Goal: Transaction & Acquisition: Obtain resource

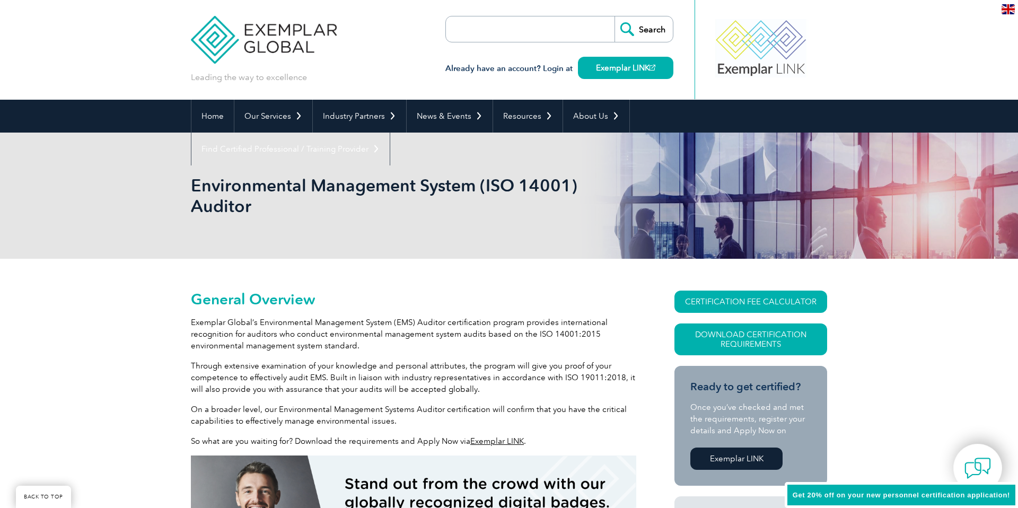
scroll to position [103, 0]
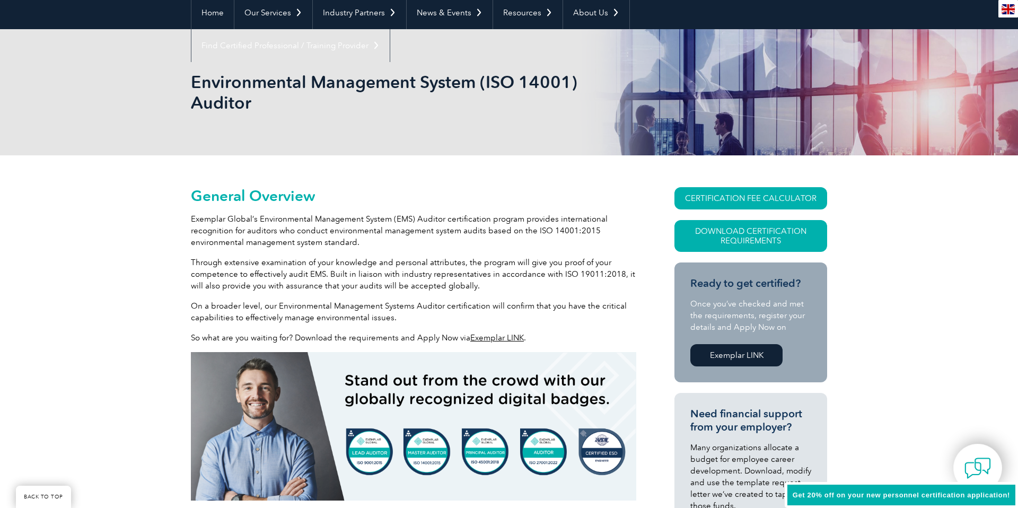
click at [788, 238] on link "Download Certification Requirements" at bounding box center [751, 236] width 153 height 32
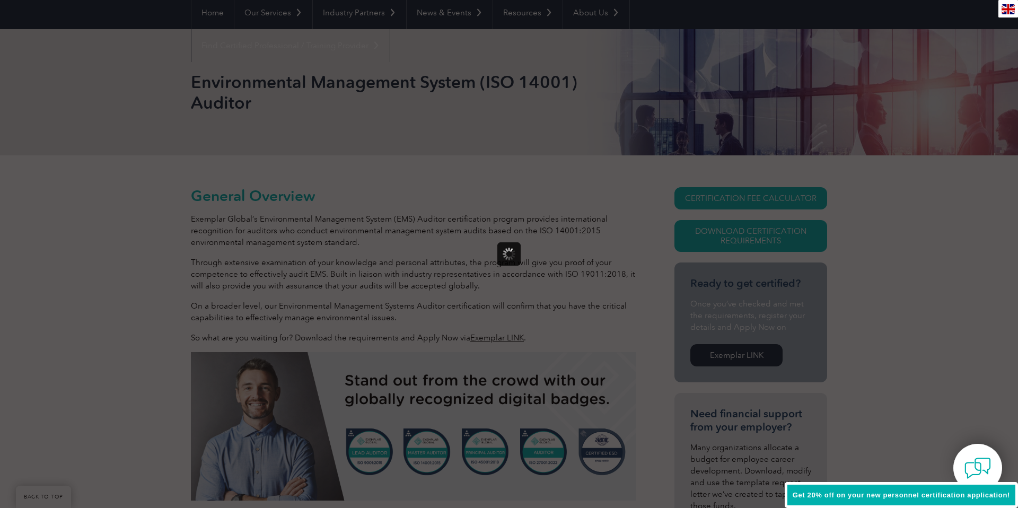
scroll to position [0, 0]
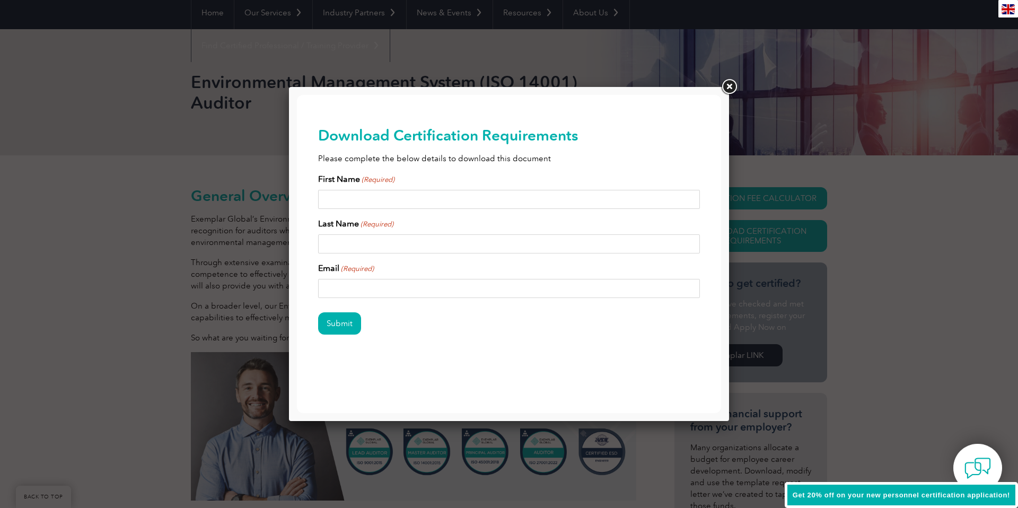
click at [361, 197] on input "First Name (Required)" at bounding box center [509, 199] width 382 height 19
type input "Lea"
type input "Valverde"
click at [367, 283] on input "Email (Required)" at bounding box center [509, 288] width 382 height 19
type input "lea.valverde@pangolin.com.au"
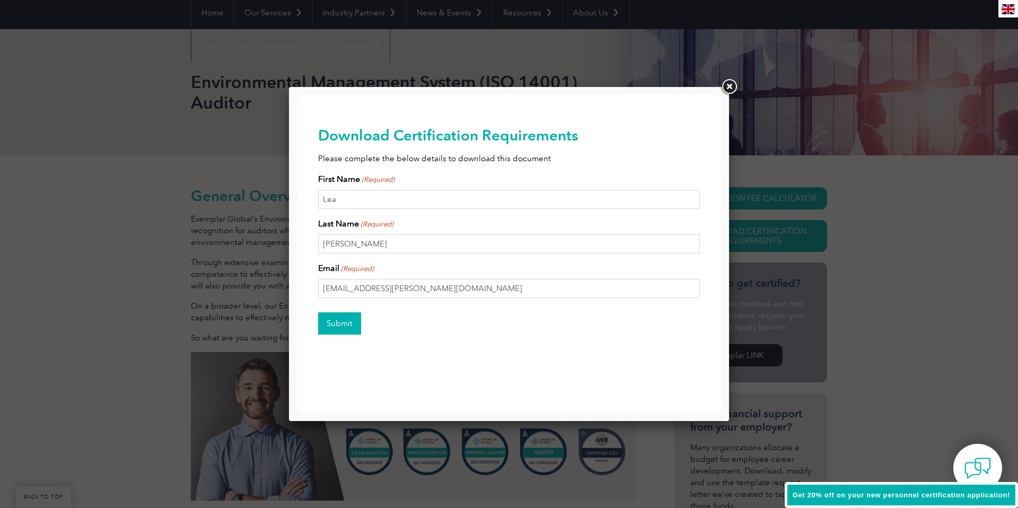
click at [326, 328] on input "Submit" at bounding box center [339, 323] width 43 height 22
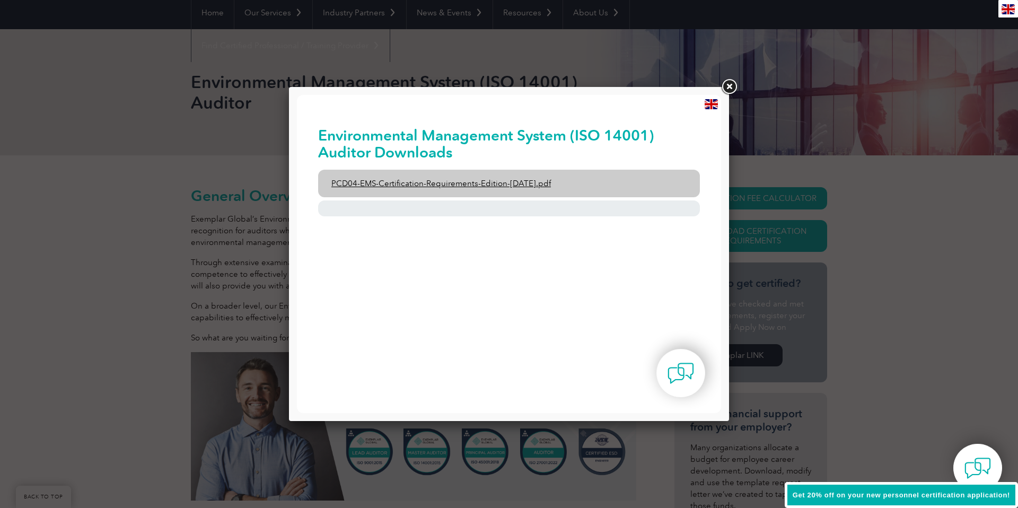
click at [502, 185] on link "PCD04-EMS-Certification-Requirements-Edition-2-April-2022.pdf" at bounding box center [509, 184] width 382 height 28
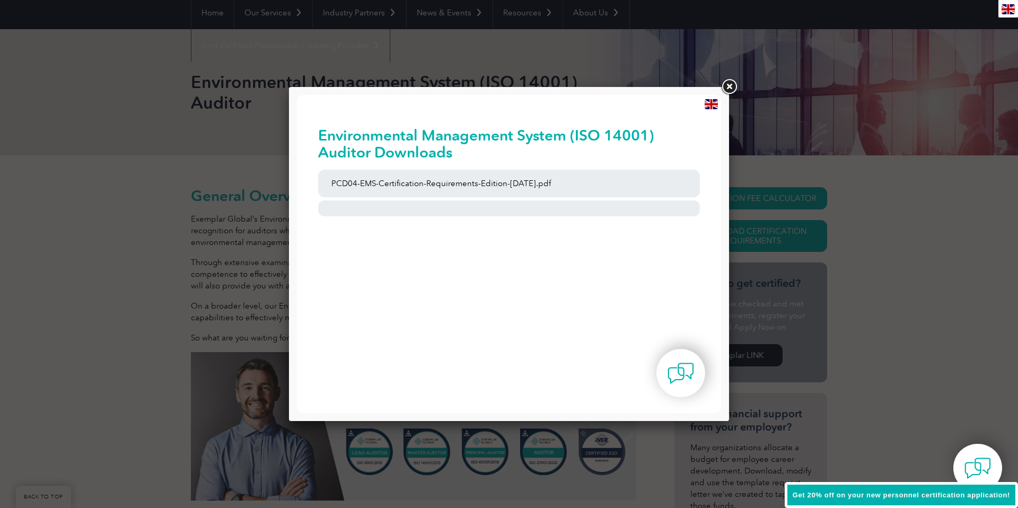
click at [732, 84] on link at bounding box center [729, 86] width 19 height 19
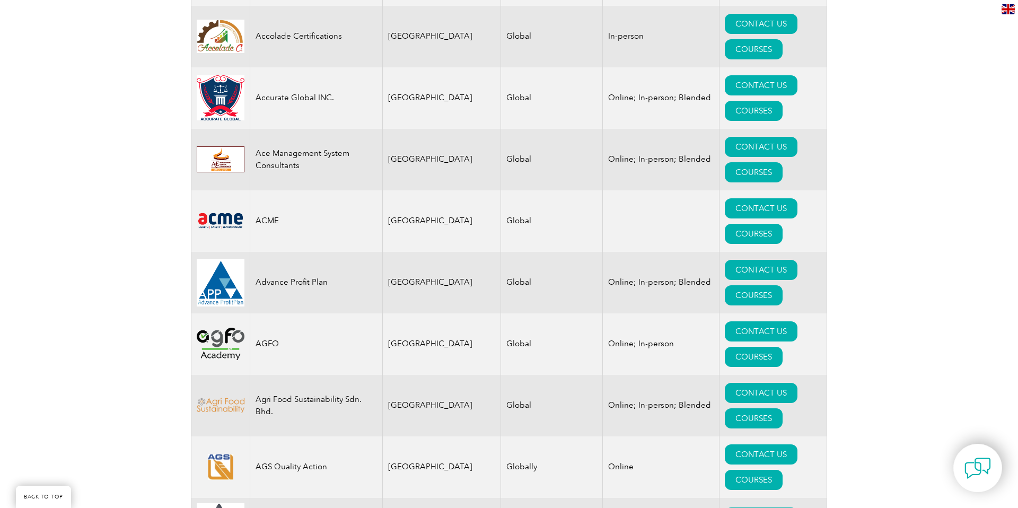
scroll to position [673, 0]
click at [295, 251] on td "Advance Profit Plan" at bounding box center [316, 282] width 133 height 62
click at [431, 251] on td "[GEOGRAPHIC_DATA]" at bounding box center [442, 282] width 118 height 62
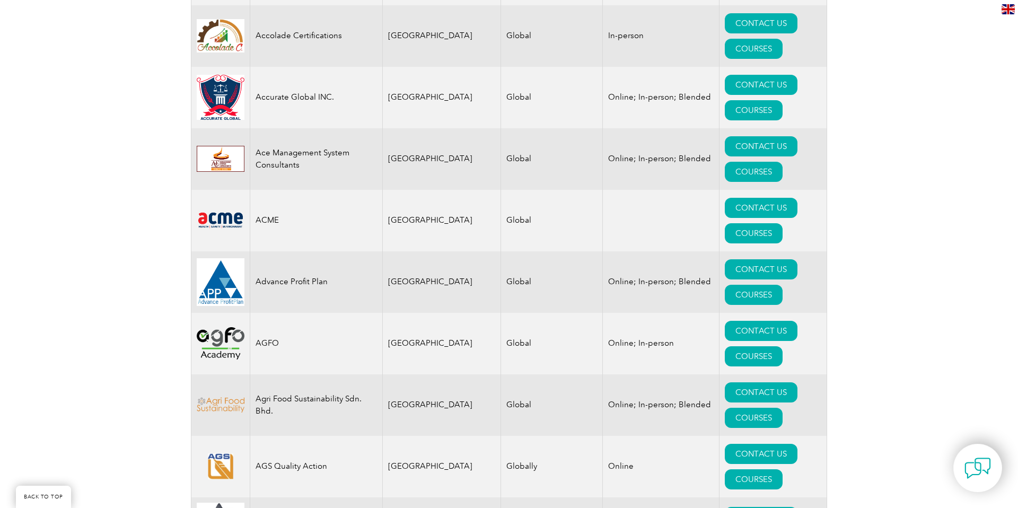
click at [437, 374] on td "[GEOGRAPHIC_DATA]" at bounding box center [442, 405] width 118 height 62
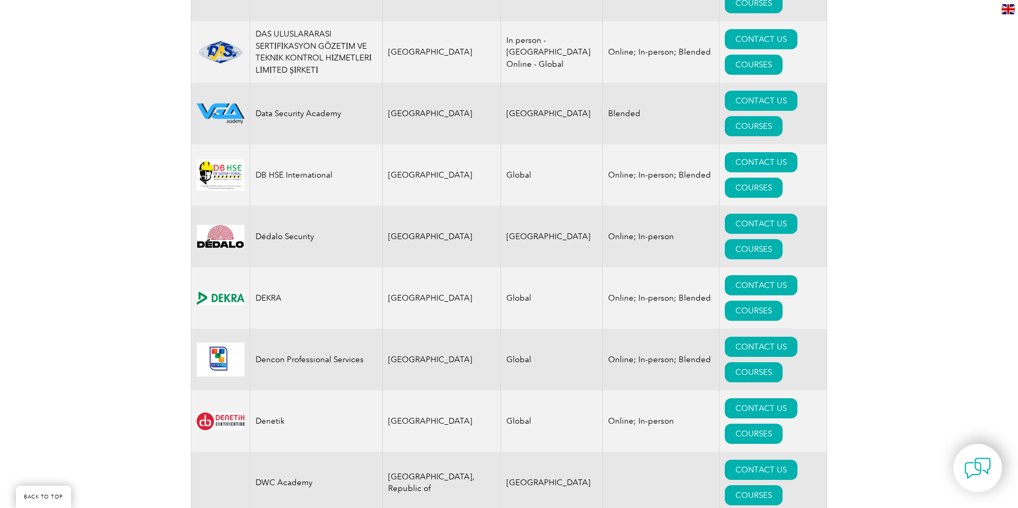
scroll to position [4616, 0]
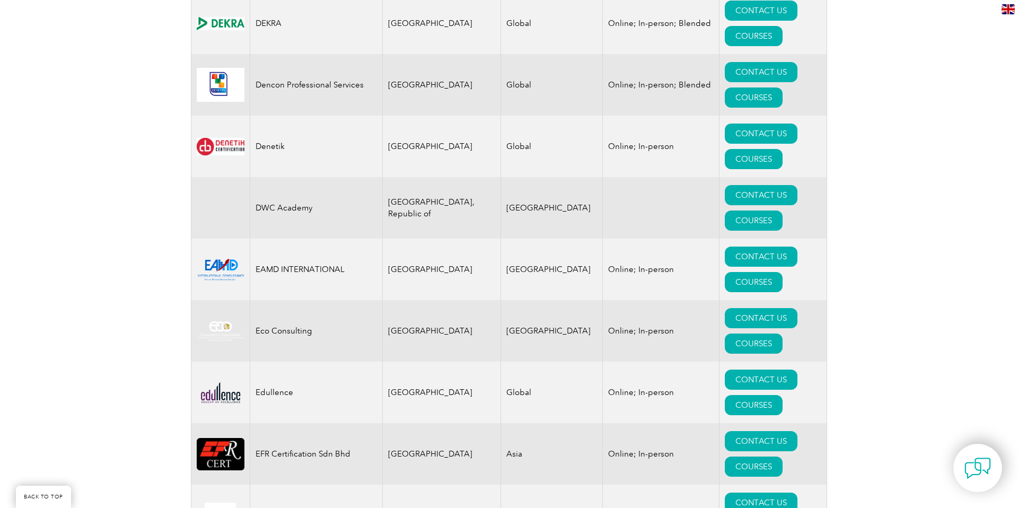
drag, startPoint x: 888, startPoint y: 185, endPoint x: 573, endPoint y: 330, distance: 346.4
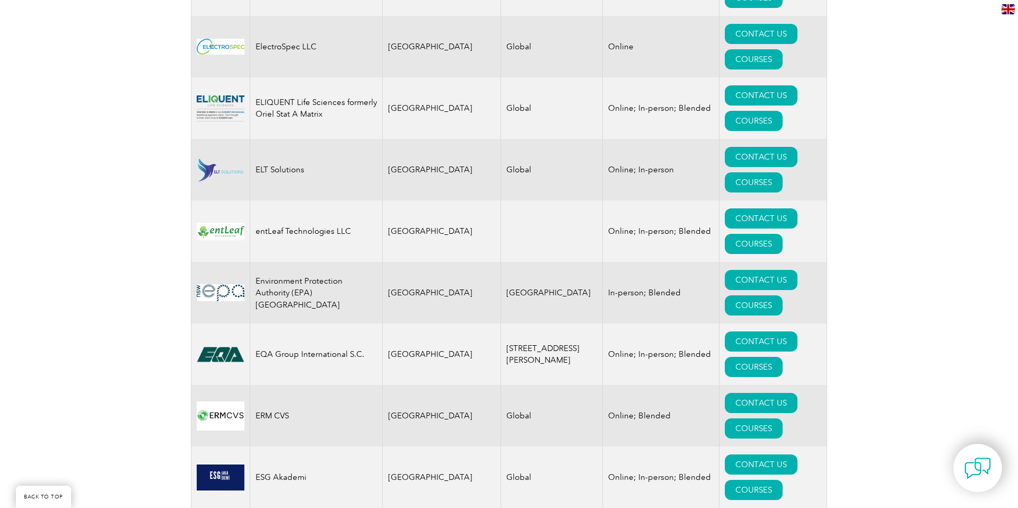
scroll to position [5145, 0]
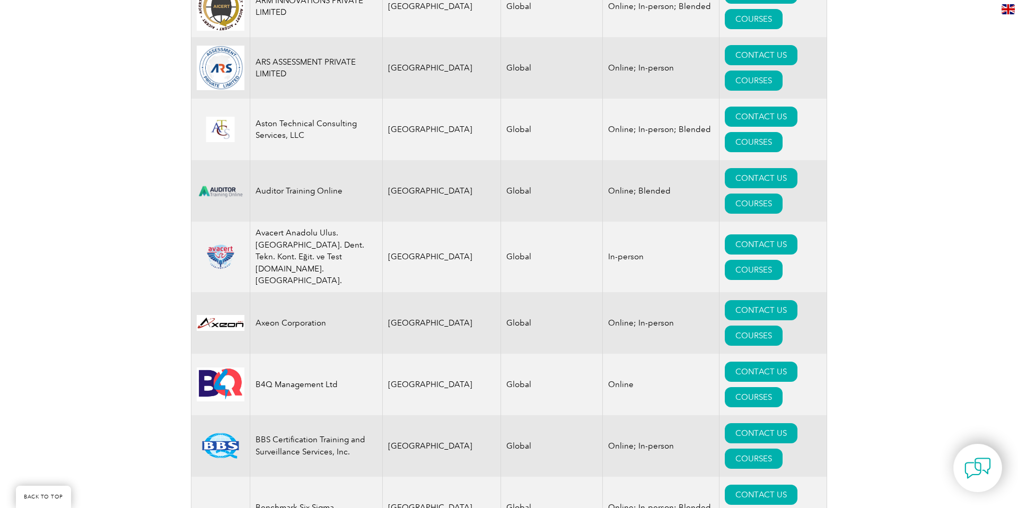
scroll to position [10888, 0]
